Goal: Task Accomplishment & Management: Use online tool/utility

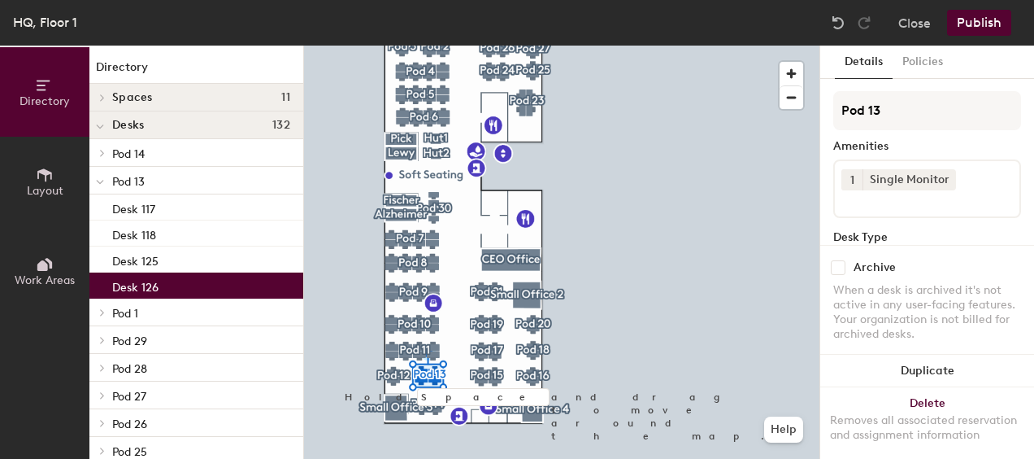
click at [172, 286] on div "Desk 126" at bounding box center [196, 285] width 214 height 26
click at [946, 173] on icon at bounding box center [947, 178] width 11 height 11
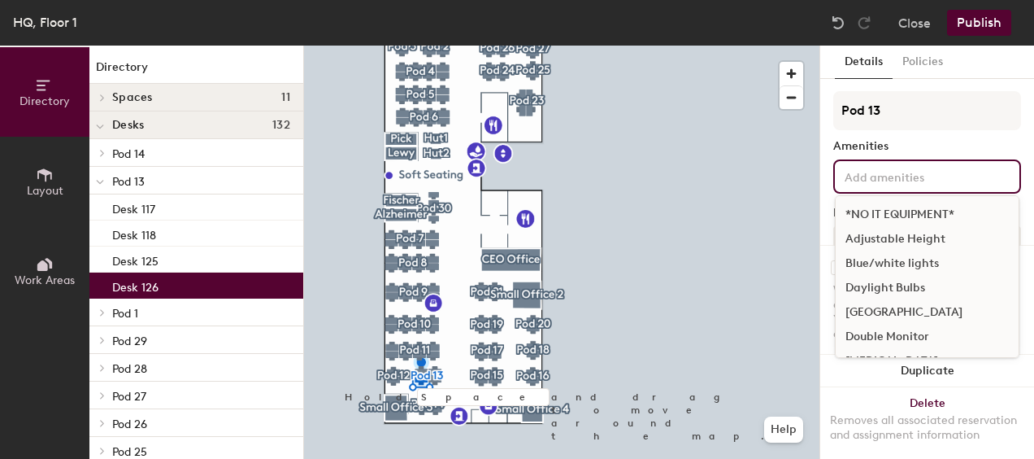
click at [946, 173] on input at bounding box center [915, 176] width 146 height 20
click at [928, 207] on div "*NO IT EQUIPMENT*" at bounding box center [927, 215] width 183 height 24
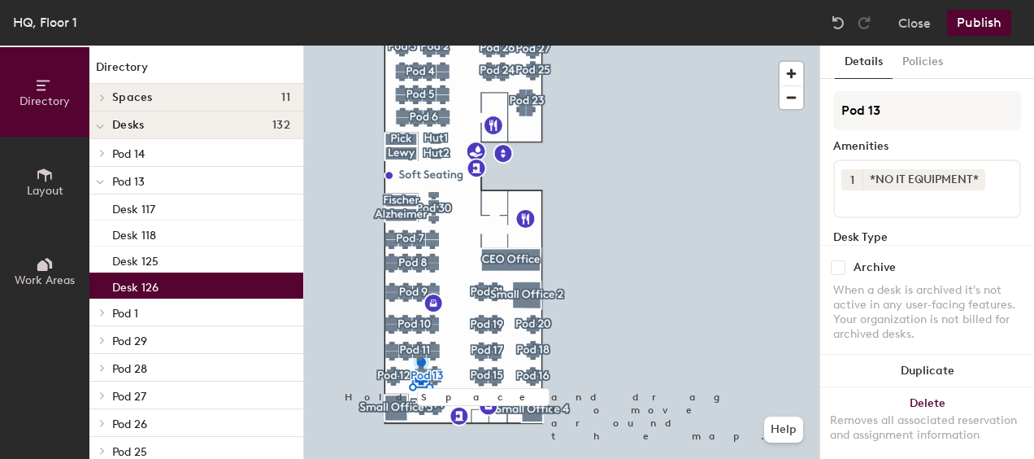
click at [976, 20] on button "Publish" at bounding box center [979, 23] width 64 height 26
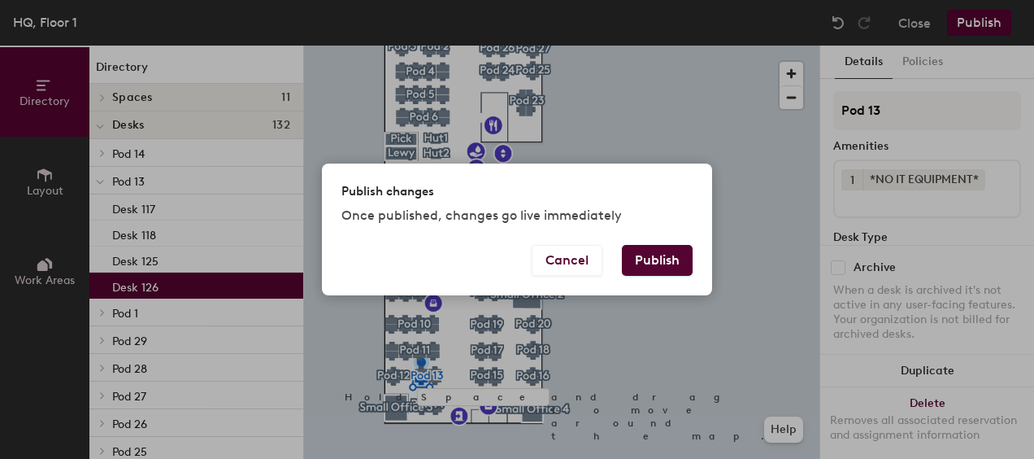
click at [678, 257] on button "Publish" at bounding box center [657, 260] width 71 height 31
